Goal: Communication & Community: Answer question/provide support

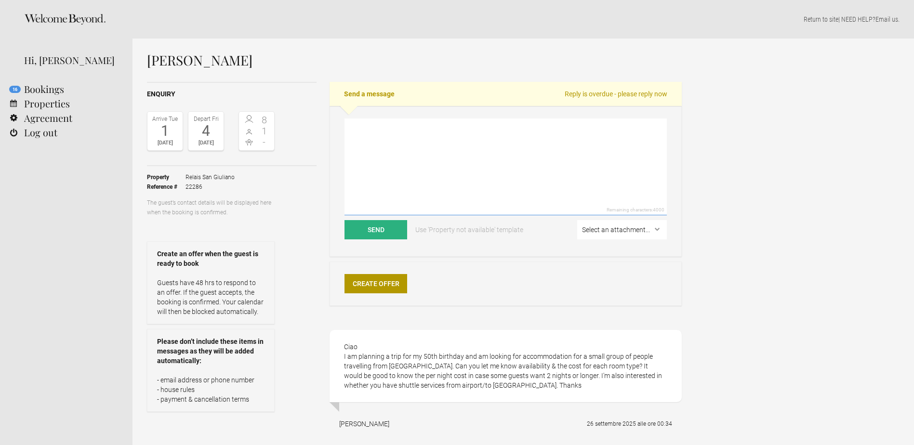
drag, startPoint x: 459, startPoint y: 118, endPoint x: 484, endPoint y: 133, distance: 29.2
click at [459, 118] on textarea at bounding box center [505, 166] width 322 height 97
drag, startPoint x: 230, startPoint y: 63, endPoint x: 138, endPoint y: 55, distance: 92.8
click at [138, 55] on div "[PERSON_NAME] Enquiry Arrive [DATE] Depart [DATE] 8 1 - Toggle booking details …" at bounding box center [522, 261] width 781 height 445
copy h1 "[PERSON_NAME]"
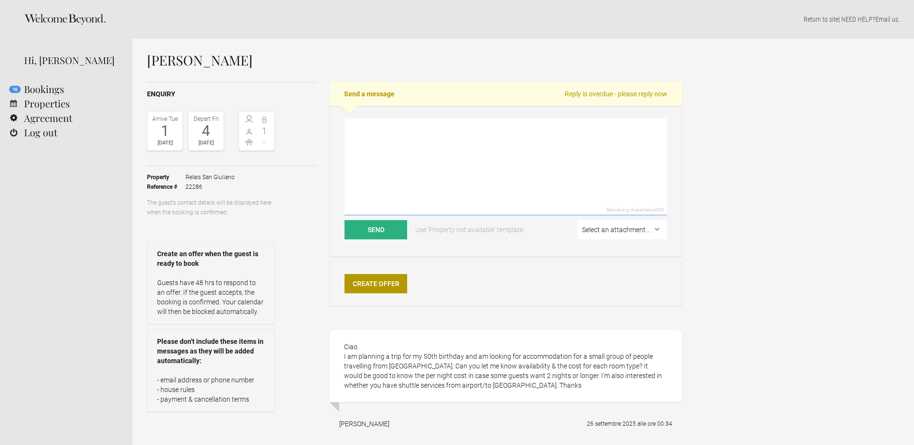
click at [424, 140] on textarea at bounding box center [505, 166] width 322 height 97
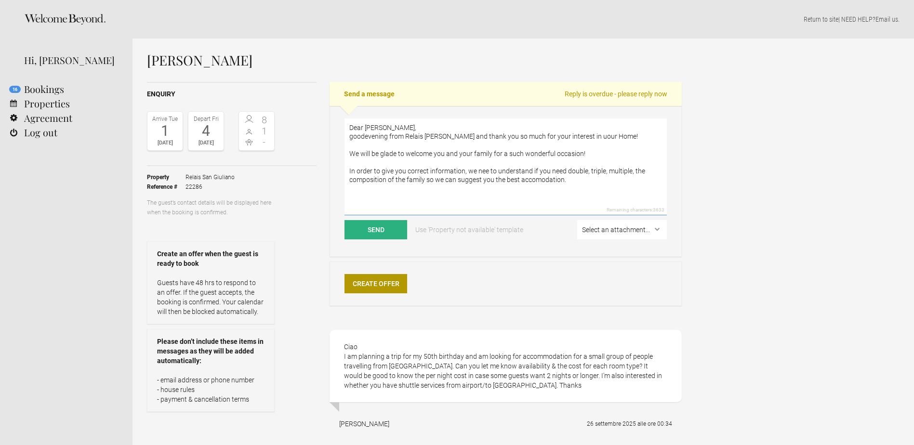
click at [484, 167] on textarea "Dear [PERSON_NAME], goodevening from Relais [PERSON_NAME] and thank you so much…" at bounding box center [505, 166] width 322 height 97
drag, startPoint x: 632, startPoint y: 172, endPoint x: 655, endPoint y: 176, distance: 23.4
click at [643, 173] on textarea "Dear [PERSON_NAME], goodevening from Relais [PERSON_NAME] and thank you so much…" at bounding box center [505, 166] width 322 height 97
click at [569, 189] on textarea "Dear [PERSON_NAME], goodevening from Relais [PERSON_NAME] and thank you so much…" at bounding box center [505, 166] width 322 height 97
click at [565, 193] on textarea "Dear [PERSON_NAME], goodevening from Relais [PERSON_NAME] and thank you so much…" at bounding box center [505, 166] width 322 height 97
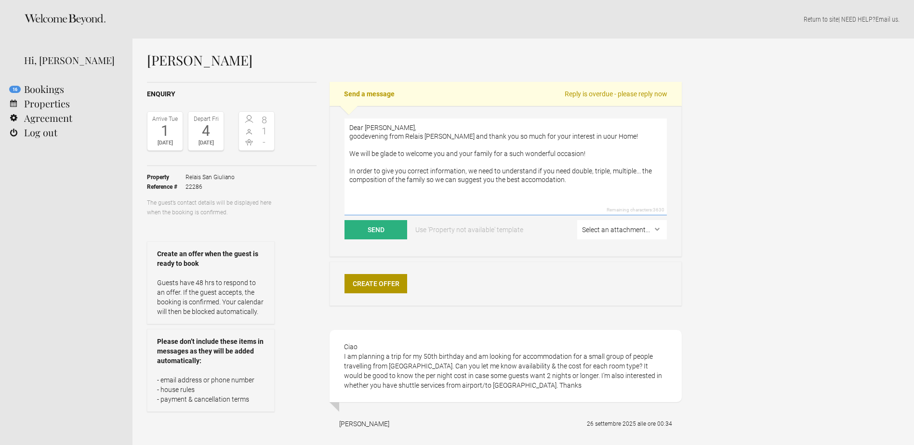
click at [376, 198] on textarea "Dear [PERSON_NAME], goodevening from Relais [PERSON_NAME] and thank you so much…" at bounding box center [505, 166] width 322 height 97
click at [576, 176] on textarea "Dear [PERSON_NAME], goodevening from Relais [PERSON_NAME] and thank you so much…" at bounding box center [505, 166] width 322 height 97
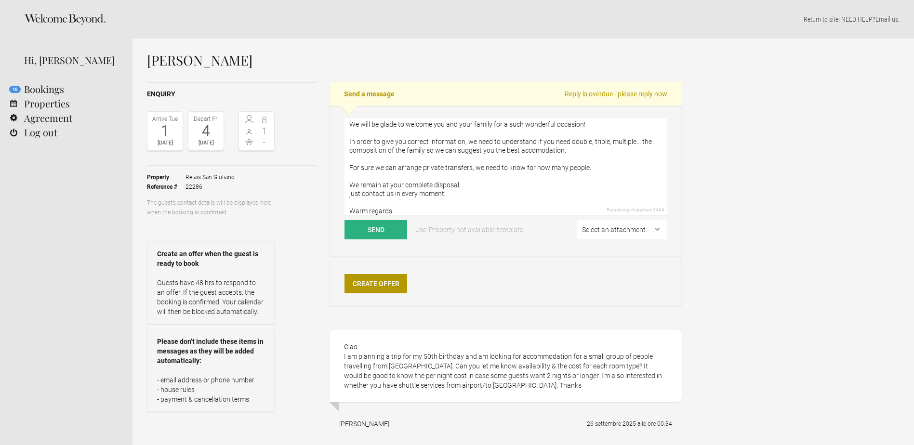
scroll to position [38, 0]
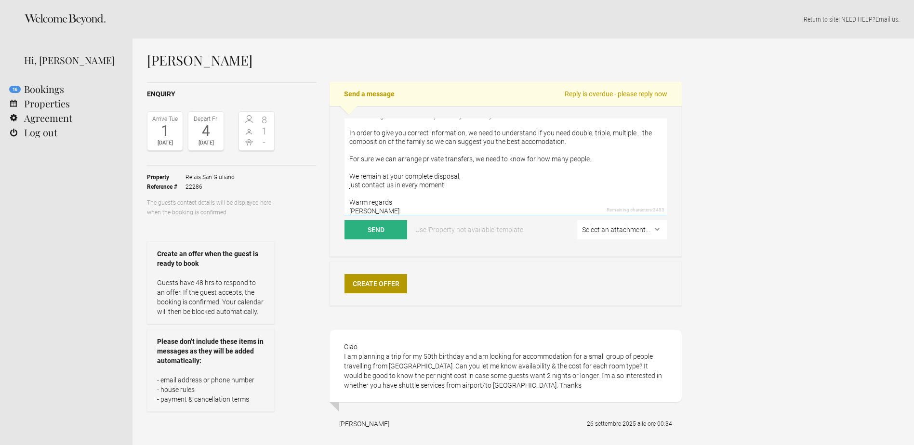
click at [585, 157] on textarea "Dear [PERSON_NAME], goodevening from Relais [PERSON_NAME] and thank you so much…" at bounding box center [505, 166] width 322 height 97
type textarea "Dear [PERSON_NAME], goodevening from Relais [PERSON_NAME] and thank you so much…"
click at [396, 230] on button "Send" at bounding box center [375, 229] width 63 height 19
